Goal: Information Seeking & Learning: Learn about a topic

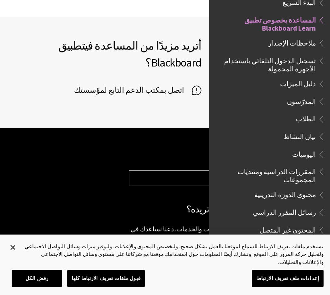
scroll to position [645, 0]
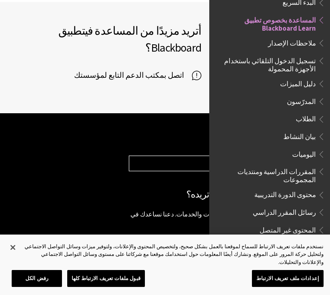
click at [183, 156] on select "Choose your product... Ally تطبيق Blackboard Blackboard Data Collaborate Commun…" at bounding box center [225, 163] width 193 height 15
select select "/ar-sa/Blackboard_App"
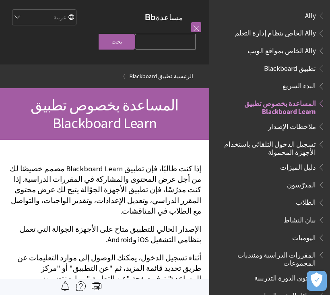
scroll to position [83, 0]
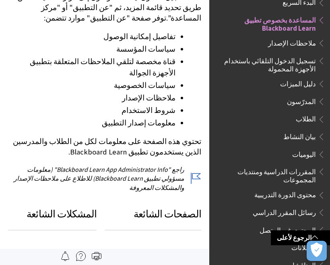
scroll to position [259, 0]
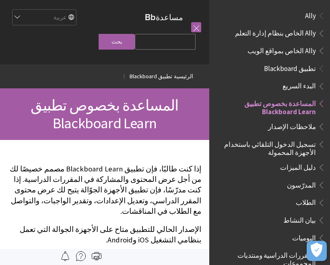
scroll to position [83, 0]
